Goal: Complete application form: Complete application form

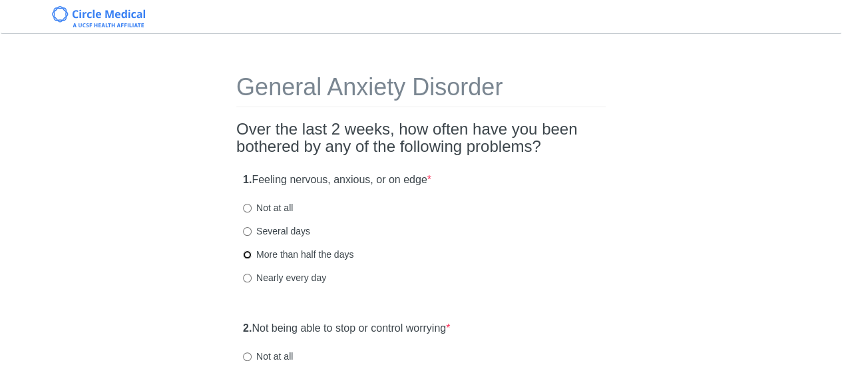
click at [245, 253] on input "More than half the days" at bounding box center [247, 254] width 9 height 9
radio input "true"
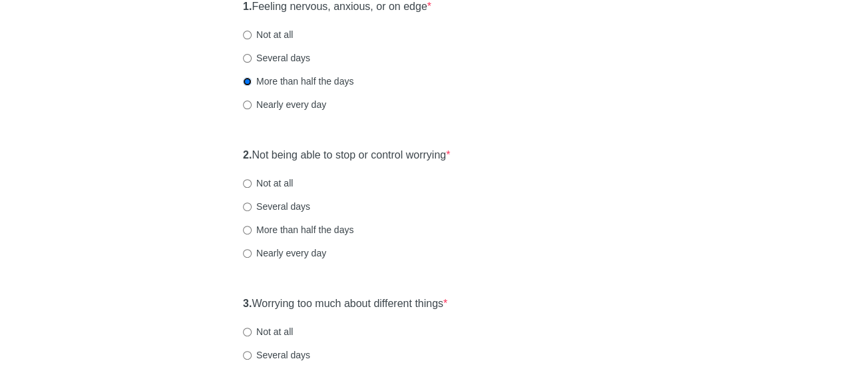
scroll to position [174, 0]
click at [247, 207] on input "Several days" at bounding box center [247, 205] width 9 height 9
radio input "true"
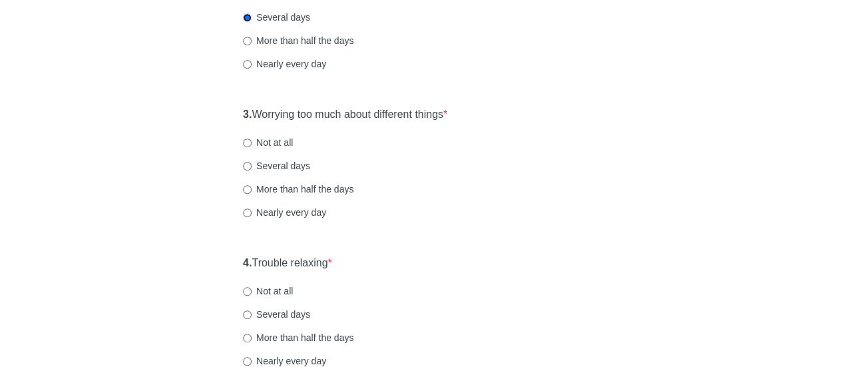
scroll to position [361, 0]
click at [249, 168] on input "Several days" at bounding box center [247, 166] width 9 height 9
radio input "true"
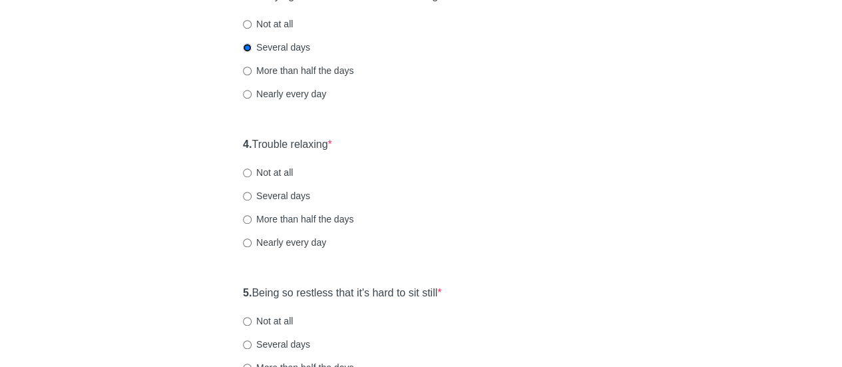
scroll to position [481, 0]
click at [244, 196] on input "Several days" at bounding box center [247, 195] width 9 height 9
radio input "true"
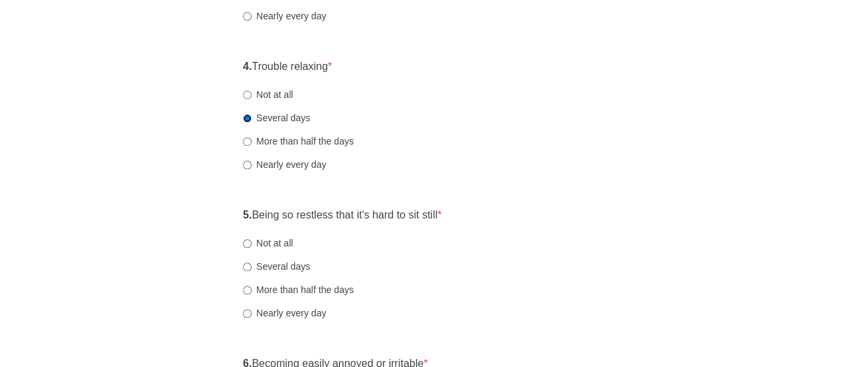
scroll to position [630, 0]
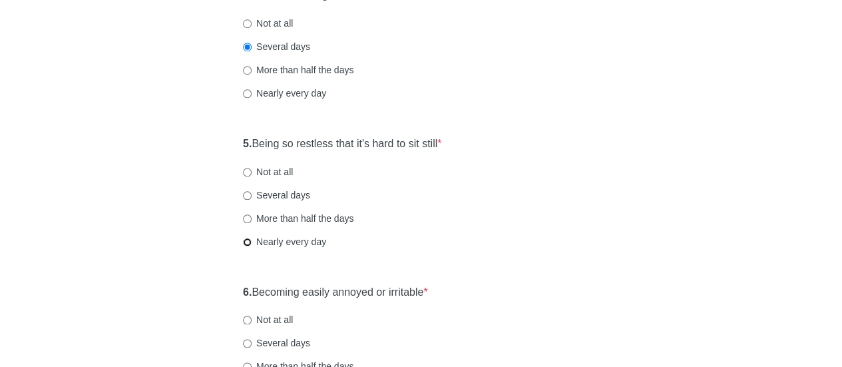
click at [248, 243] on input "Nearly every day" at bounding box center [247, 242] width 9 height 9
radio input "true"
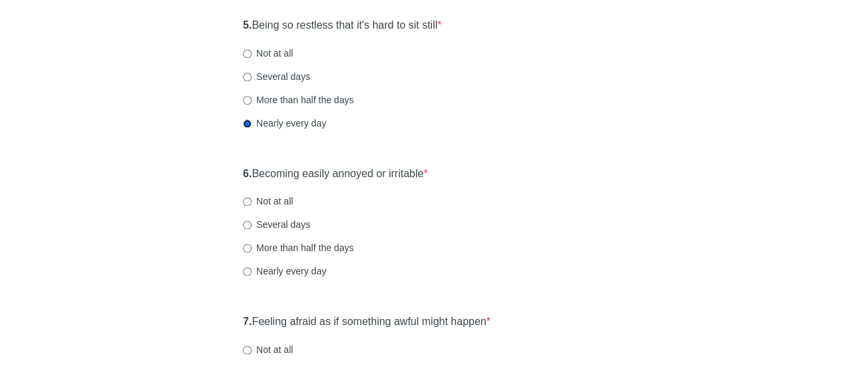
scroll to position [749, 0]
click at [277, 196] on label "Not at all" at bounding box center [268, 199] width 50 height 13
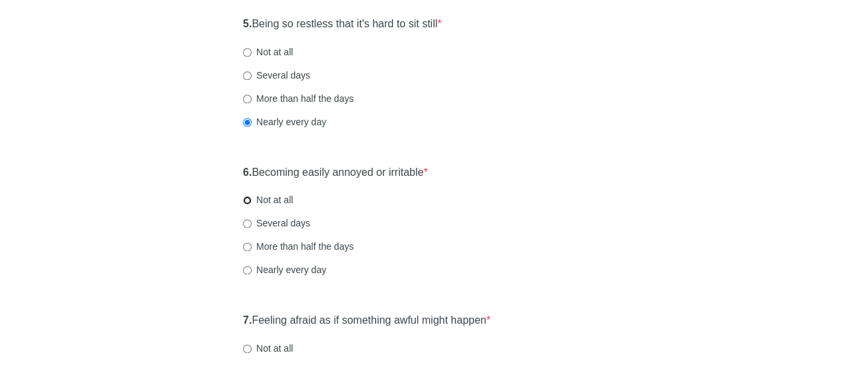
click at [252, 196] on input "Not at all" at bounding box center [247, 200] width 9 height 9
radio input "true"
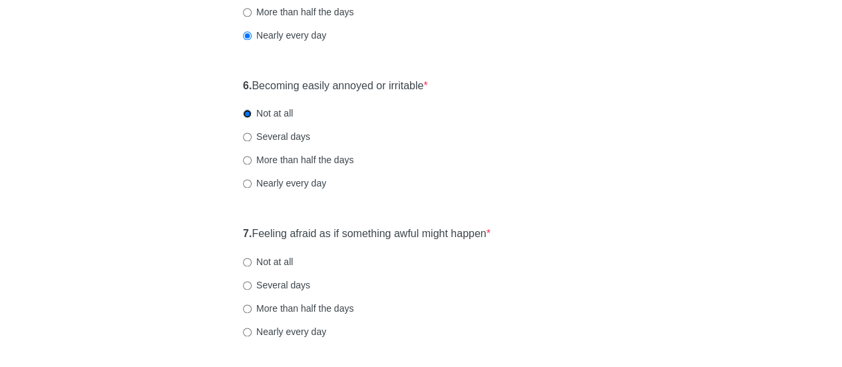
scroll to position [877, 0]
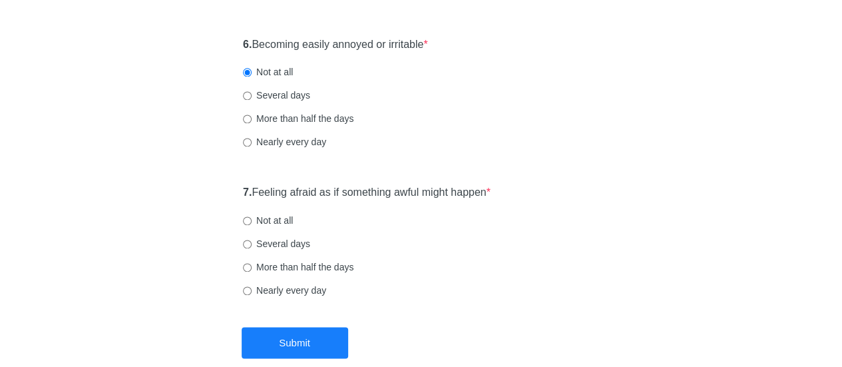
click at [303, 292] on label "Nearly every day" at bounding box center [284, 289] width 83 height 13
click at [252, 292] on input "Nearly every day" at bounding box center [247, 290] width 9 height 9
radio input "true"
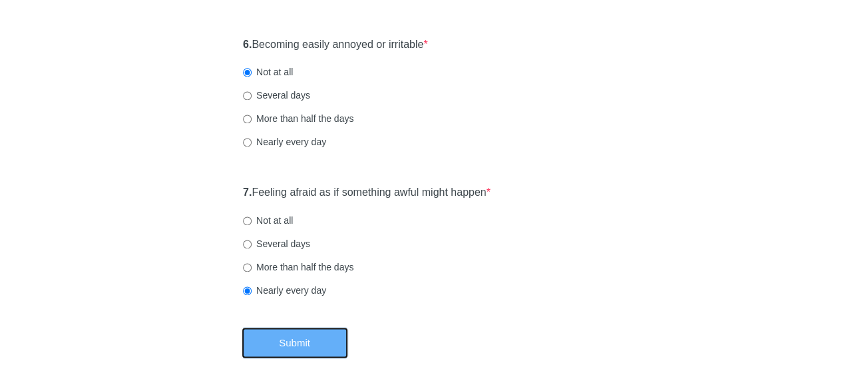
click at [325, 346] on button "Submit" at bounding box center [295, 342] width 106 height 31
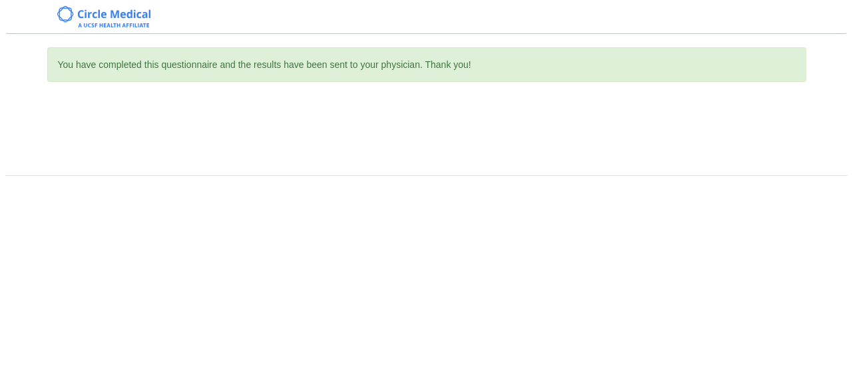
scroll to position [0, 0]
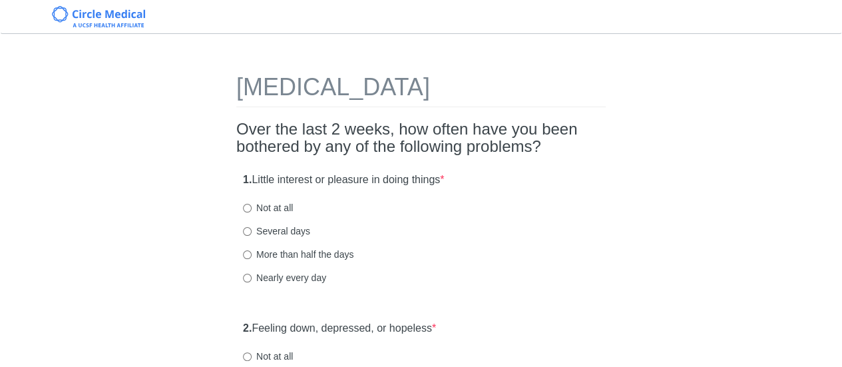
click at [279, 204] on label "Not at all" at bounding box center [268, 207] width 50 height 13
click at [252, 204] on input "Not at all" at bounding box center [247, 208] width 9 height 9
radio input "true"
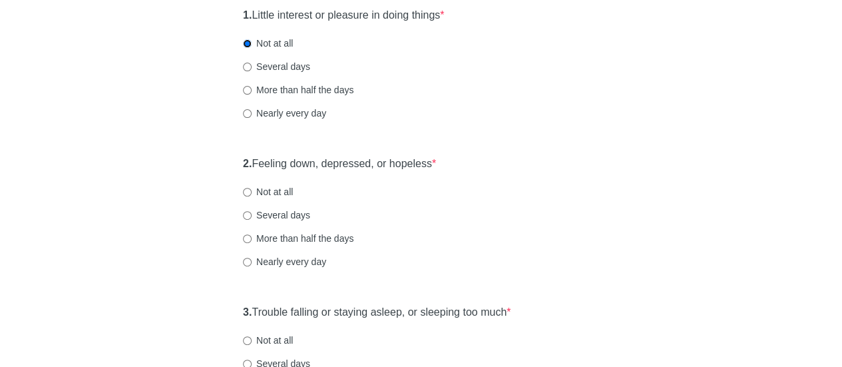
scroll to position [168, 0]
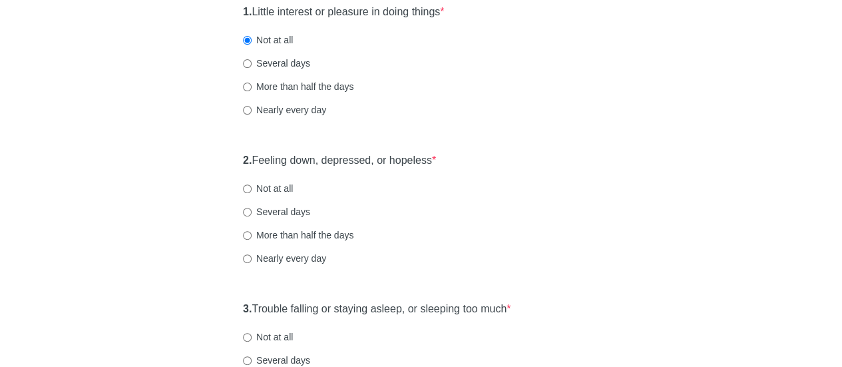
click at [289, 212] on label "Several days" at bounding box center [276, 211] width 67 height 13
click at [252, 212] on input "Several days" at bounding box center [247, 212] width 9 height 9
radio input "true"
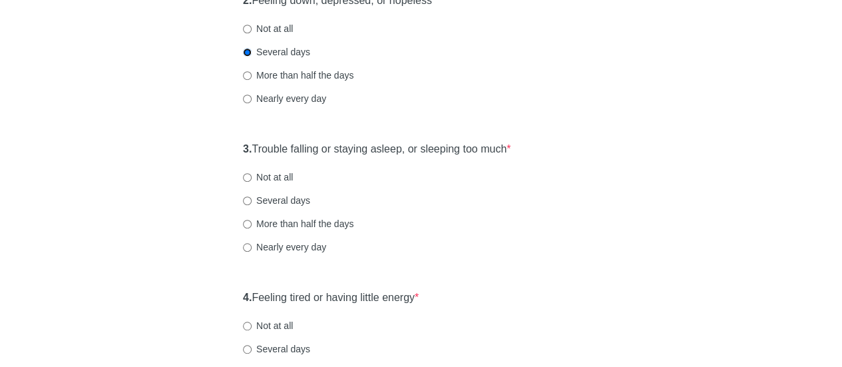
scroll to position [330, 0]
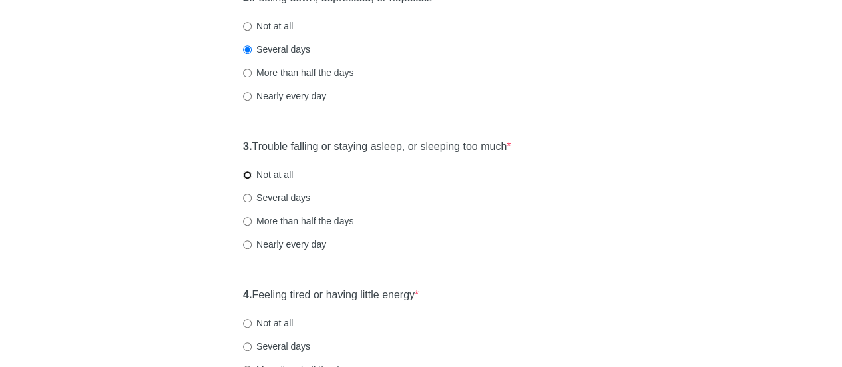
click at [248, 174] on input "Not at all" at bounding box center [247, 174] width 9 height 9
radio input "true"
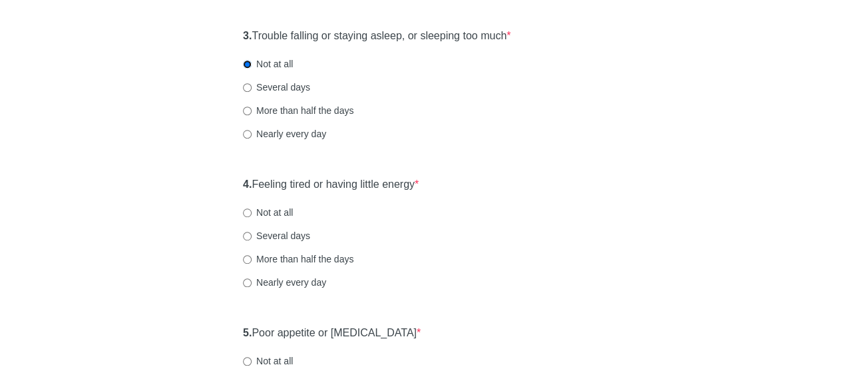
scroll to position [457, 0]
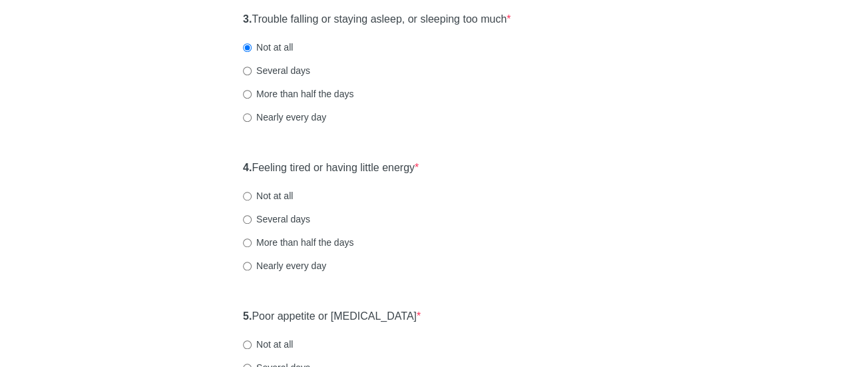
click at [273, 193] on label "Not at all" at bounding box center [268, 195] width 50 height 13
click at [252, 193] on input "Not at all" at bounding box center [247, 196] width 9 height 9
radio input "true"
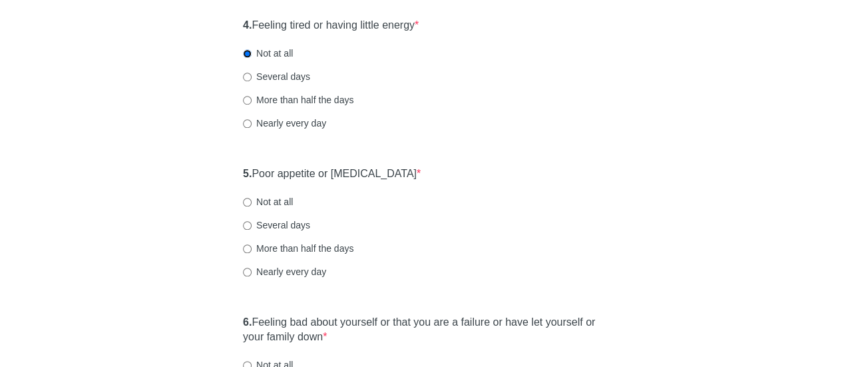
scroll to position [611, 0]
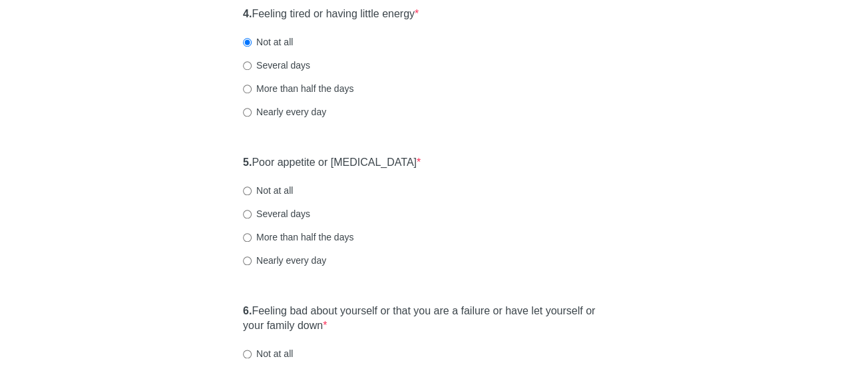
click at [270, 189] on label "Not at all" at bounding box center [268, 190] width 50 height 13
click at [252, 189] on input "Not at all" at bounding box center [247, 190] width 9 height 9
radio input "true"
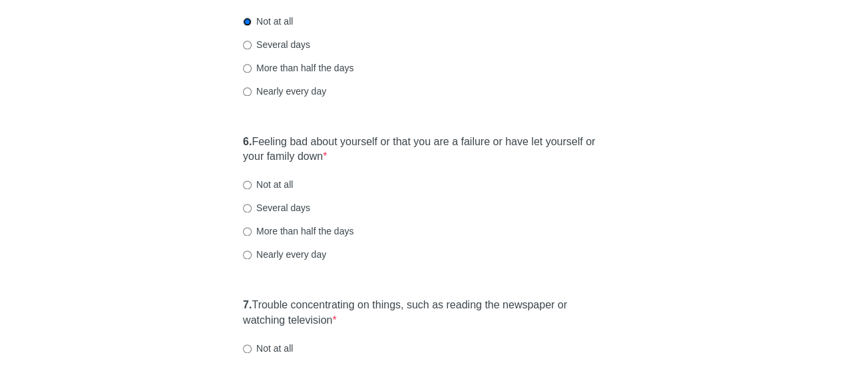
scroll to position [786, 0]
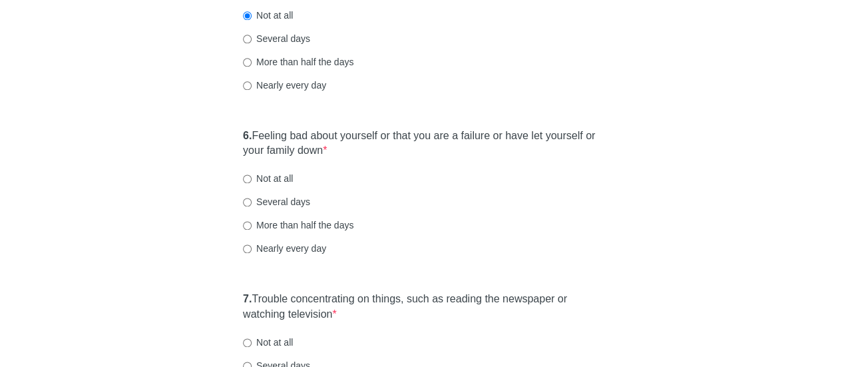
click at [318, 249] on label "Nearly every day" at bounding box center [284, 248] width 83 height 13
click at [252, 249] on input "Nearly every day" at bounding box center [247, 248] width 9 height 9
radio input "true"
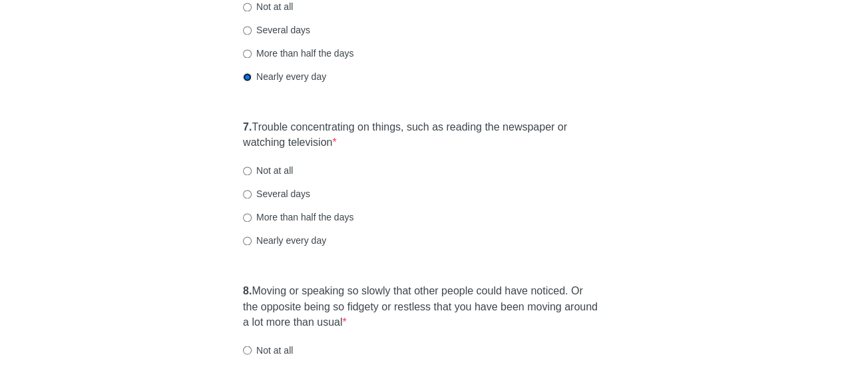
scroll to position [962, 0]
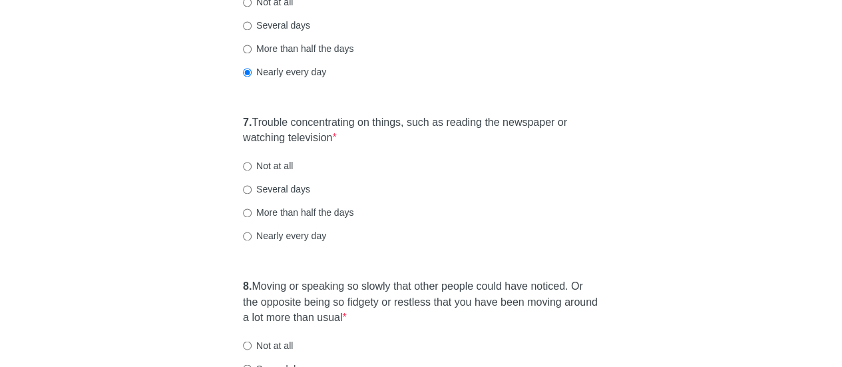
click at [278, 162] on label "Not at all" at bounding box center [268, 165] width 50 height 13
click at [252, 162] on input "Not at all" at bounding box center [247, 166] width 9 height 9
radio input "true"
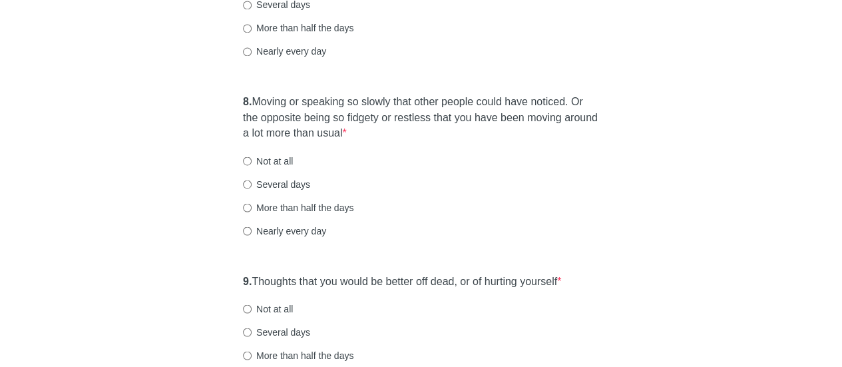
scroll to position [1152, 0]
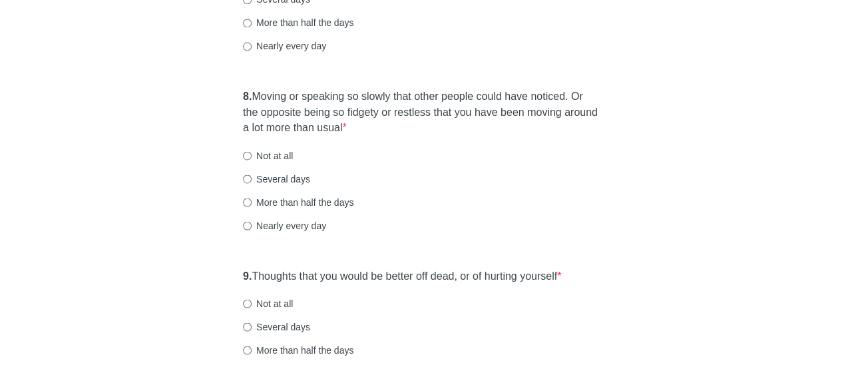
click at [276, 155] on label "Not at all" at bounding box center [268, 154] width 50 height 13
click at [252, 155] on input "Not at all" at bounding box center [247, 155] width 9 height 9
radio input "true"
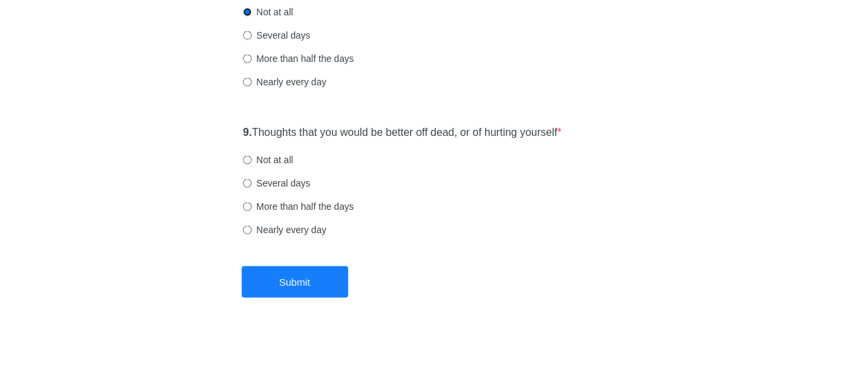
scroll to position [1306, 0]
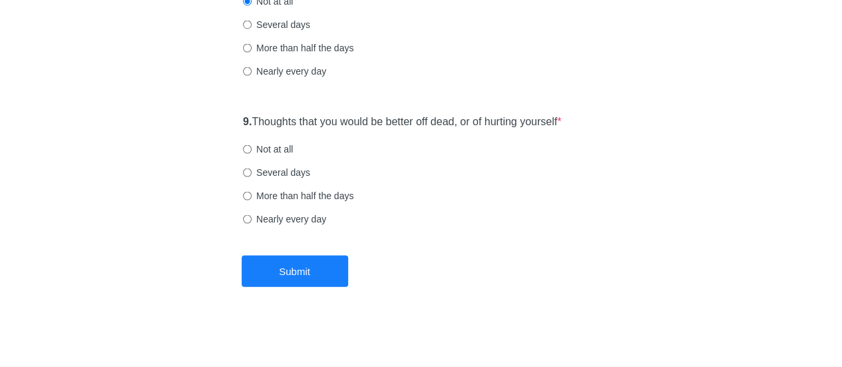
click at [291, 142] on div "9. Thoughts that you would be better off dead, or of hurting yourself * Not at …" at bounding box center [420, 177] width 369 height 138
click at [291, 142] on label "Not at all" at bounding box center [268, 148] width 50 height 13
click at [252, 145] on input "Not at all" at bounding box center [247, 149] width 9 height 9
radio input "true"
click at [291, 142] on label "Not at all" at bounding box center [268, 148] width 50 height 13
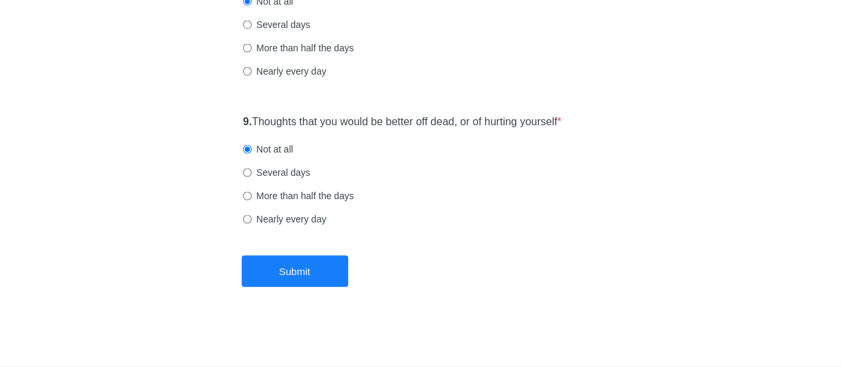
click at [252, 145] on input "Not at all" at bounding box center [247, 149] width 9 height 9
click at [291, 142] on label "Not at all" at bounding box center [268, 148] width 50 height 13
click at [252, 145] on input "Not at all" at bounding box center [247, 149] width 9 height 9
click at [291, 142] on label "Not at all" at bounding box center [268, 148] width 50 height 13
click at [252, 145] on input "Not at all" at bounding box center [247, 149] width 9 height 9
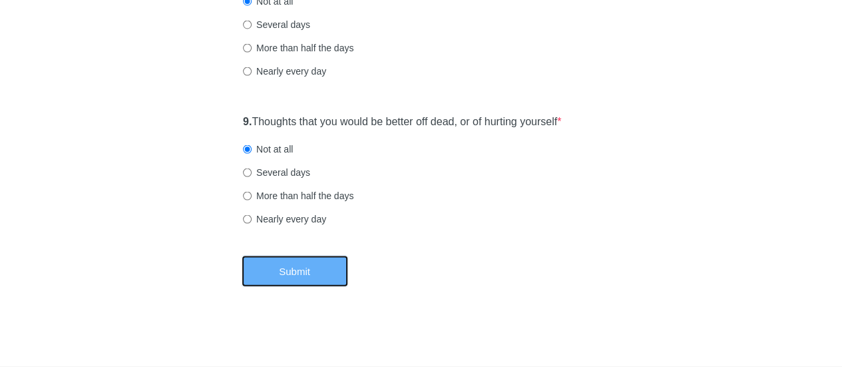
click at [286, 270] on button "Submit" at bounding box center [295, 271] width 106 height 31
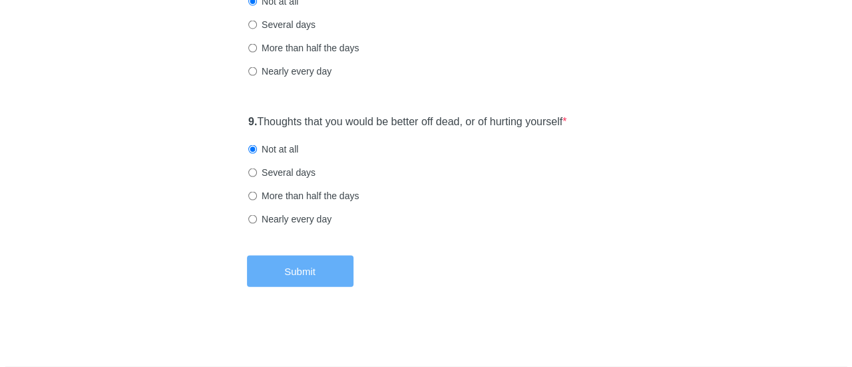
scroll to position [0, 0]
